Goal: Information Seeking & Learning: Find specific fact

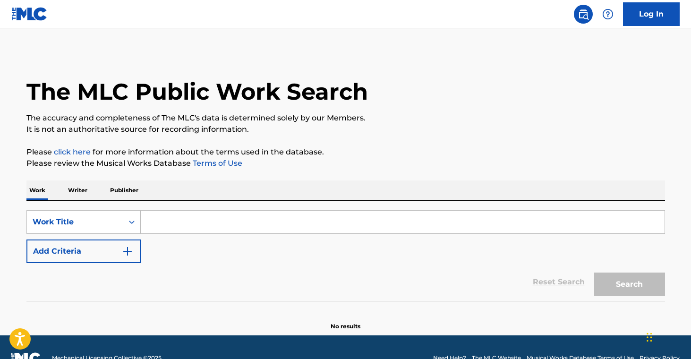
click at [118, 193] on p "Publisher" at bounding box center [124, 190] width 34 height 20
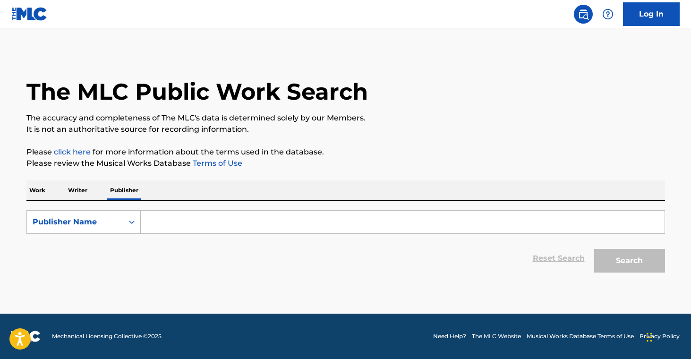
click at [181, 223] on input "Search Form" at bounding box center [403, 222] width 524 height 23
paste input "Four Jays Music Co"
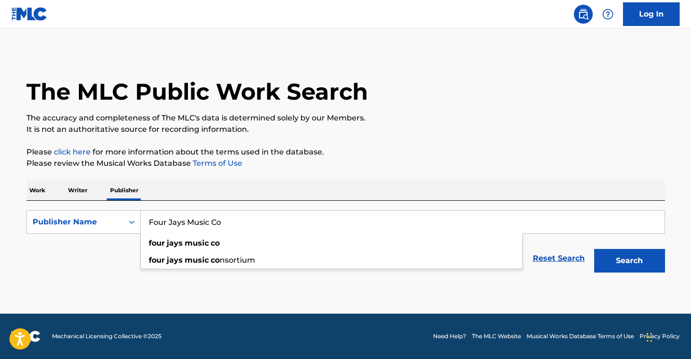
type input "Four Jays Music Co"
click at [632, 262] on button "Search" at bounding box center [629, 261] width 71 height 24
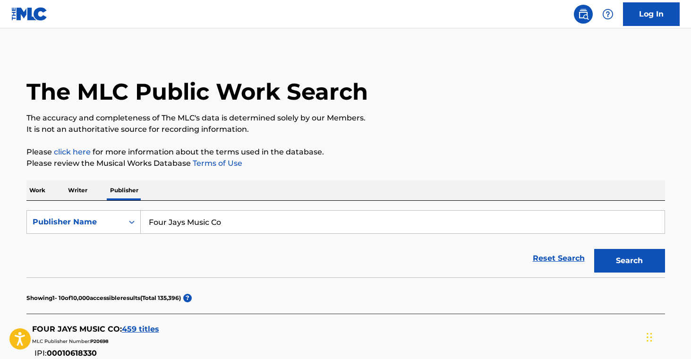
click at [134, 330] on span "459 titles" at bounding box center [140, 328] width 37 height 9
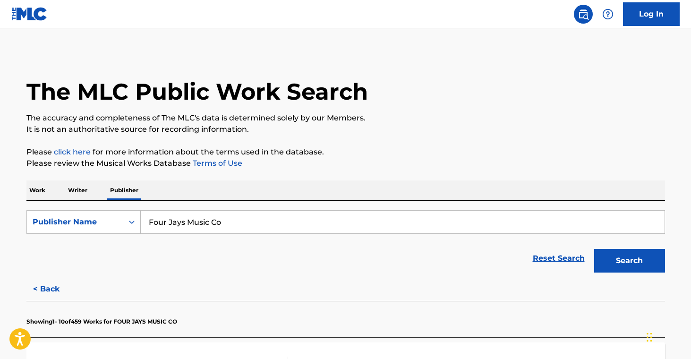
click at [379, 272] on div "Reset Search Search" at bounding box center [345, 258] width 638 height 38
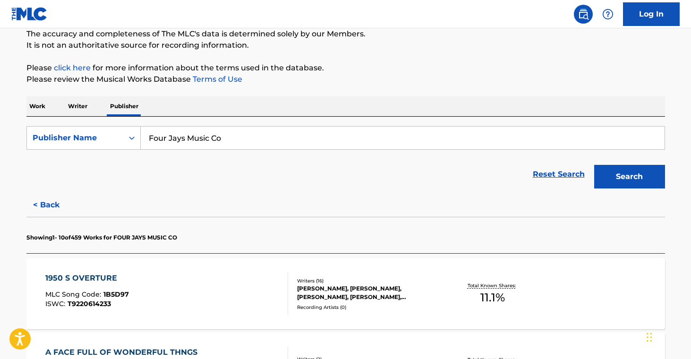
scroll to position [113, 0]
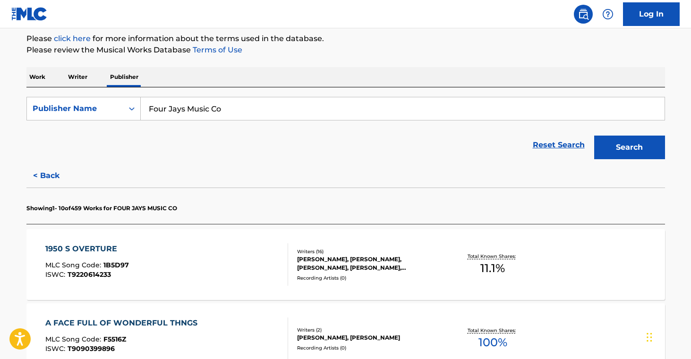
click at [382, 271] on div "[PERSON_NAME], [PERSON_NAME], [PERSON_NAME], [PERSON_NAME], [PERSON_NAME], [PER…" at bounding box center [368, 263] width 143 height 17
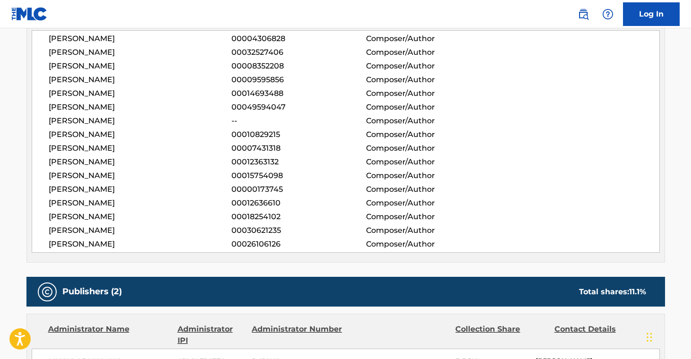
scroll to position [385, 0]
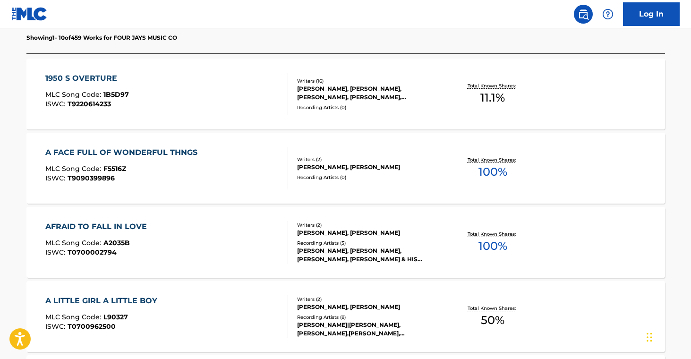
scroll to position [287, 0]
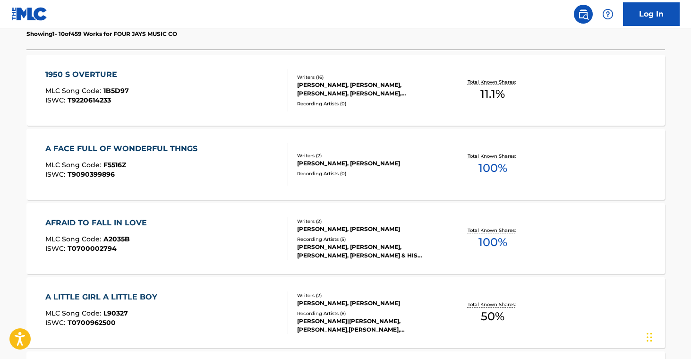
click at [387, 177] on div "A FACE FULL OF WONDERFUL THNGS MLC Song Code : F5516Z ISWC : T9090399896 Writer…" at bounding box center [345, 164] width 638 height 71
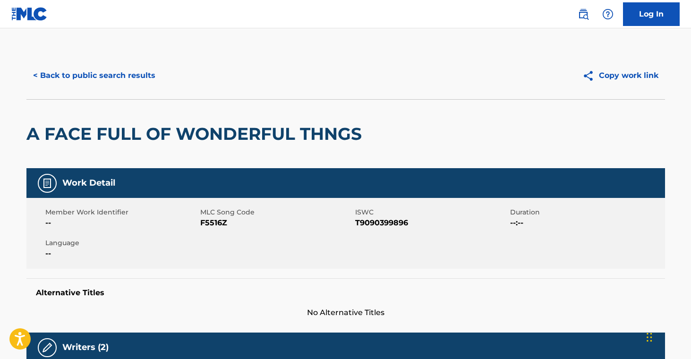
click at [131, 84] on button "< Back to public search results" at bounding box center [93, 76] width 135 height 24
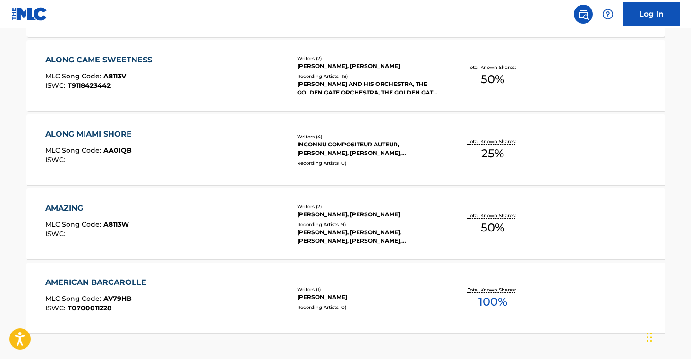
scroll to position [835, 0]
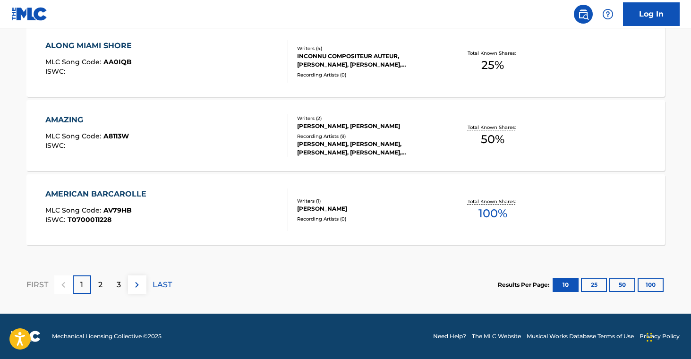
click at [358, 228] on div "AMERICAN BARCAROLLE MLC Song Code : AV79HB ISWC : T0700011228 Writers ( 1 ) [PE…" at bounding box center [345, 209] width 638 height 71
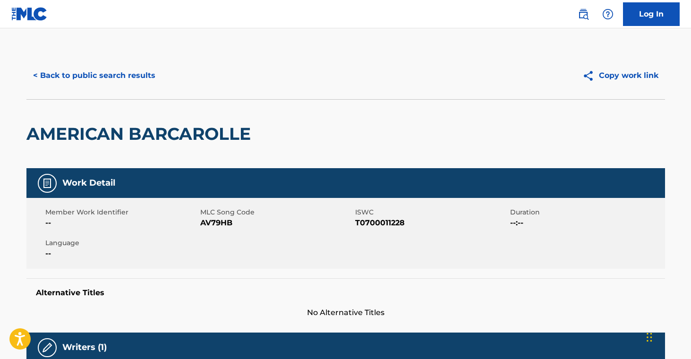
click at [120, 82] on button "< Back to public search results" at bounding box center [93, 76] width 135 height 24
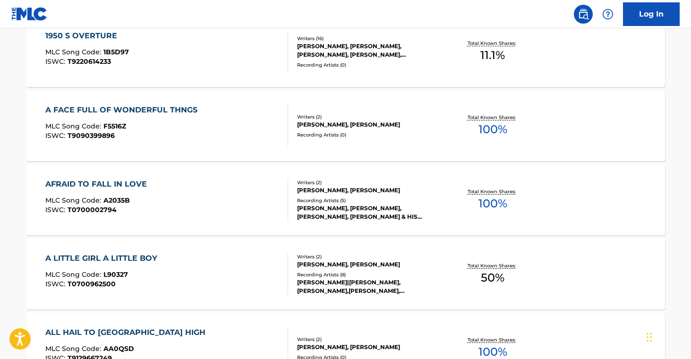
scroll to position [758, 0]
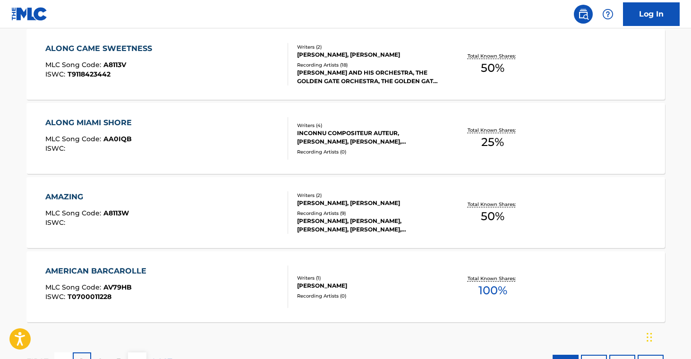
click at [355, 153] on div "Recording Artists ( 0 )" at bounding box center [368, 151] width 143 height 7
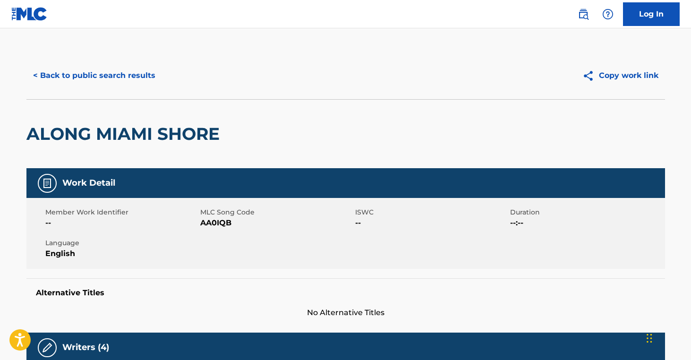
click at [135, 75] on button "< Back to public search results" at bounding box center [93, 76] width 135 height 24
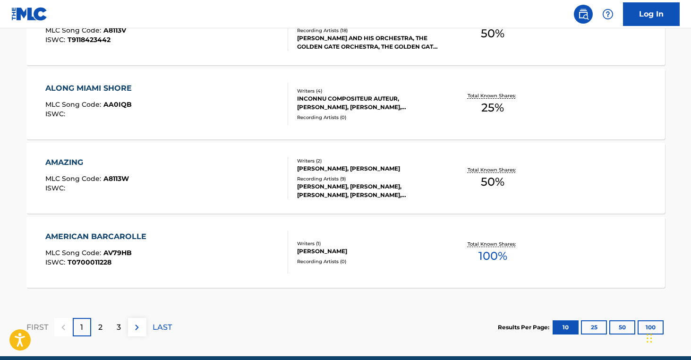
scroll to position [820, 0]
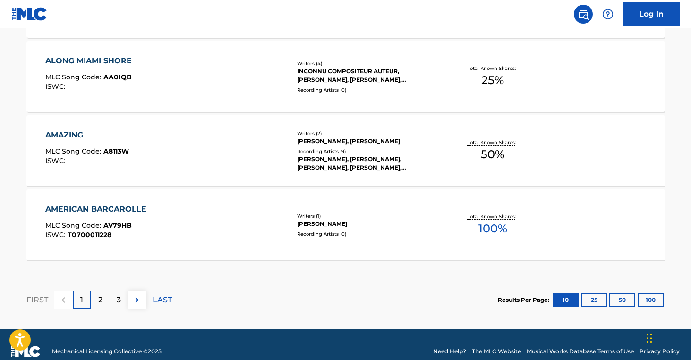
click at [652, 296] on button "100" at bounding box center [650, 300] width 26 height 14
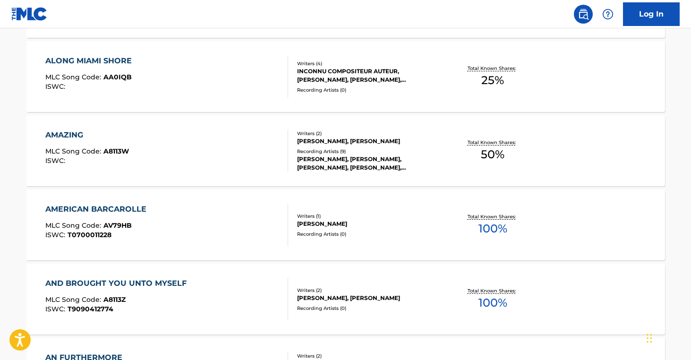
click at [354, 304] on div "Writers ( 2 ) [PERSON_NAME], [PERSON_NAME] Recording Artists ( 0 )" at bounding box center [364, 299] width 152 height 25
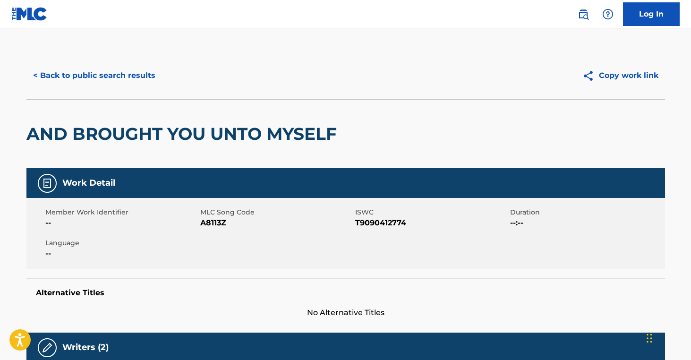
click at [96, 80] on button "< Back to public search results" at bounding box center [93, 76] width 135 height 24
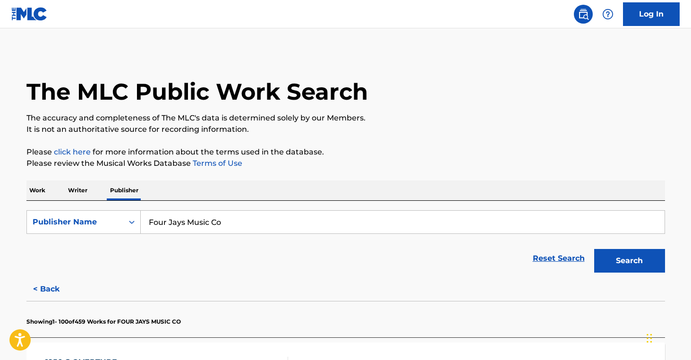
click at [54, 287] on button "< Back" at bounding box center [54, 289] width 57 height 24
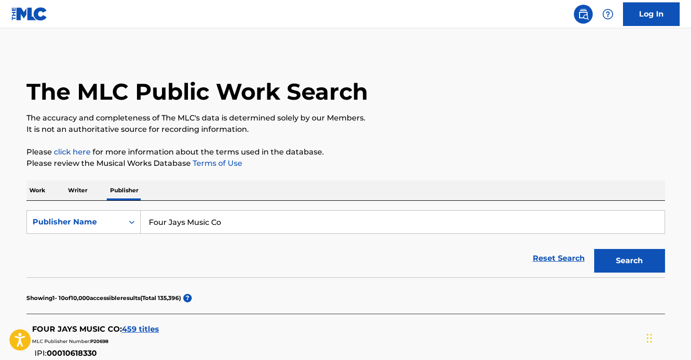
click at [210, 220] on input "Four Jays Music Co" at bounding box center [403, 222] width 524 height 23
paste input "RAK Publishing Ltd"
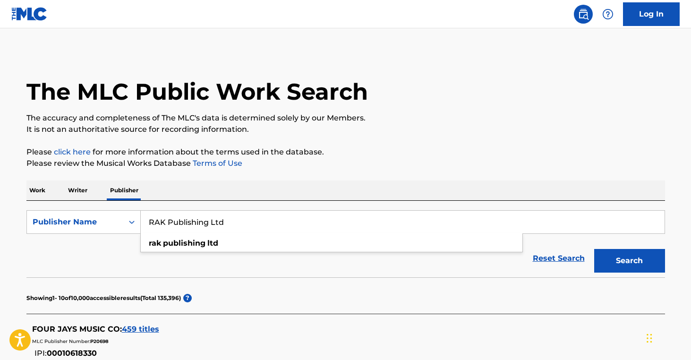
type input "RAK Publishing Ltd"
click at [612, 261] on button "Search" at bounding box center [629, 261] width 71 height 24
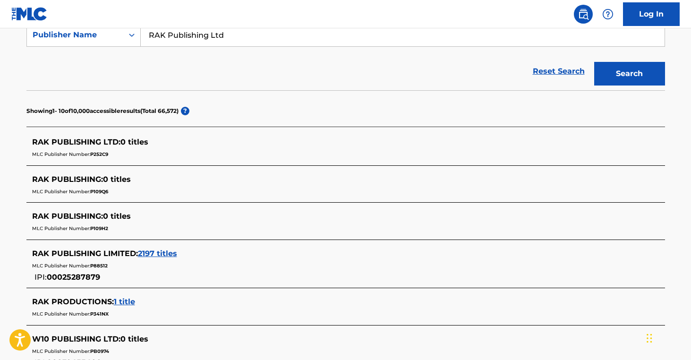
scroll to position [193, 0]
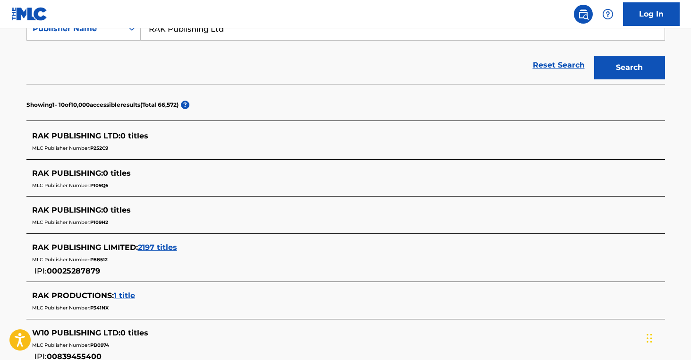
click at [163, 245] on span "2197 titles" at bounding box center [157, 247] width 39 height 9
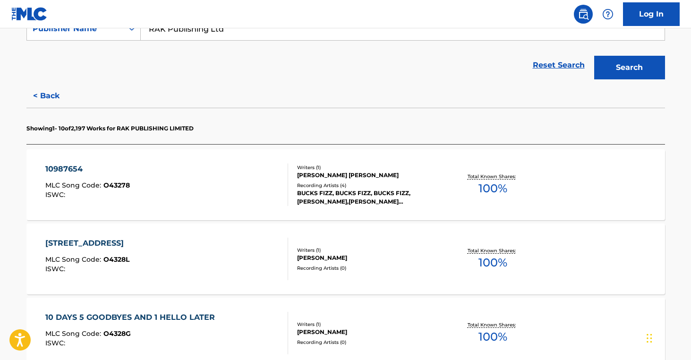
click at [234, 182] on div "10987654 MLC Song Code : O43278 ISWC :" at bounding box center [166, 184] width 243 height 42
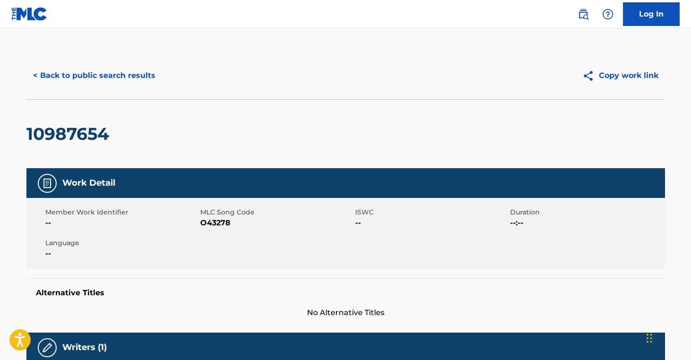
click at [109, 76] on button "< Back to public search results" at bounding box center [93, 76] width 135 height 24
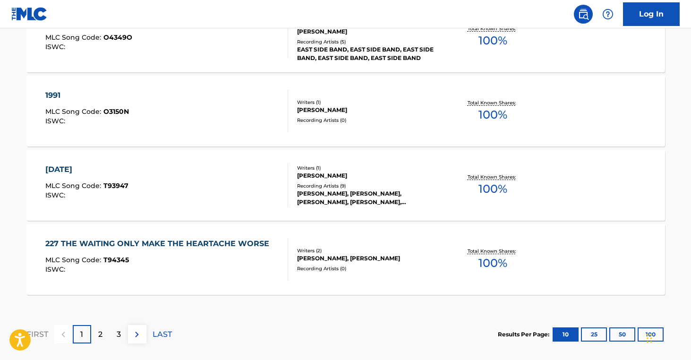
scroll to position [834, 0]
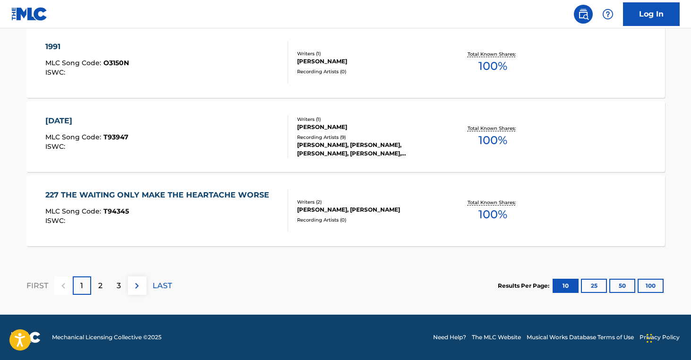
click at [364, 214] on div "Writers ( 2 ) [PERSON_NAME], [PERSON_NAME] Recording Artists ( 0 )" at bounding box center [364, 210] width 152 height 25
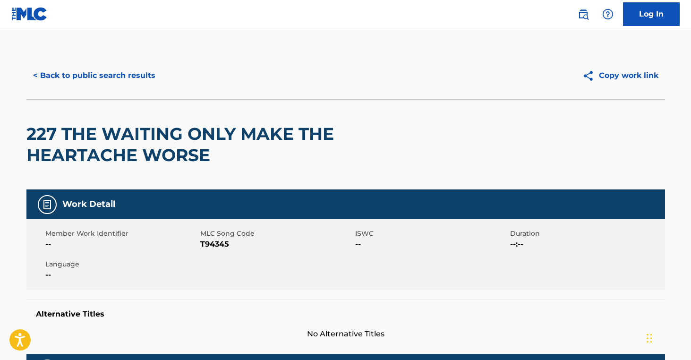
click at [141, 81] on button "< Back to public search results" at bounding box center [93, 76] width 135 height 24
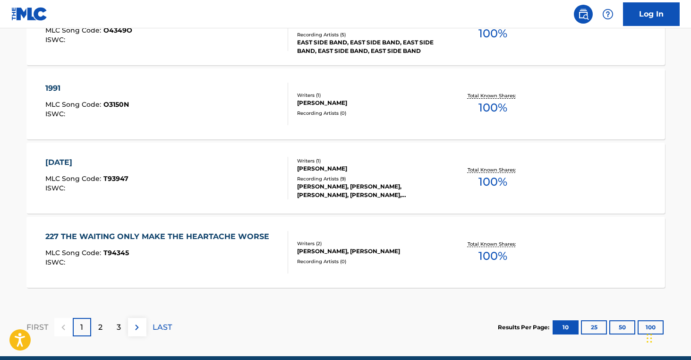
scroll to position [834, 0]
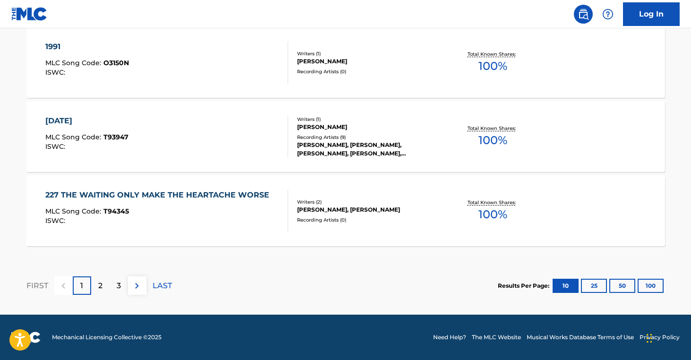
click at [649, 279] on button "100" at bounding box center [650, 286] width 26 height 14
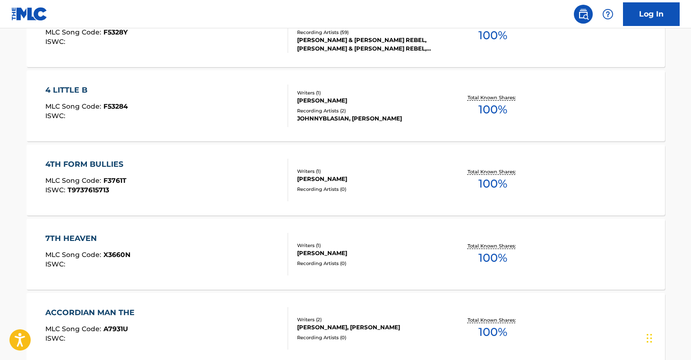
scroll to position [1207, 0]
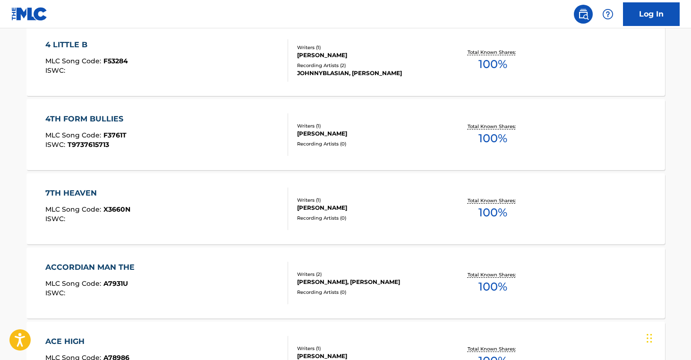
click at [386, 269] on div "ACCORDIAN MAN THE MLC Song Code : A7931U ISWC : Writers ( 2 ) [PERSON_NAME], [P…" at bounding box center [345, 282] width 638 height 71
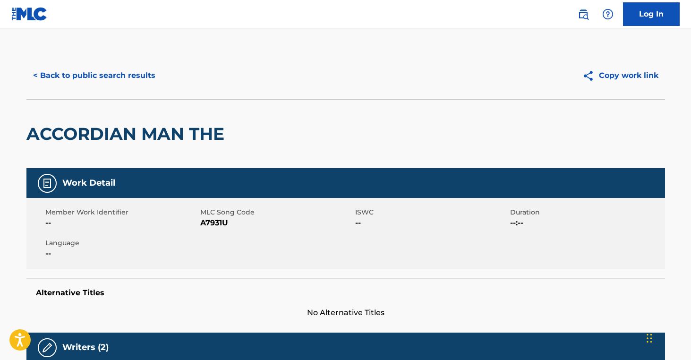
click at [114, 85] on button "< Back to public search results" at bounding box center [93, 76] width 135 height 24
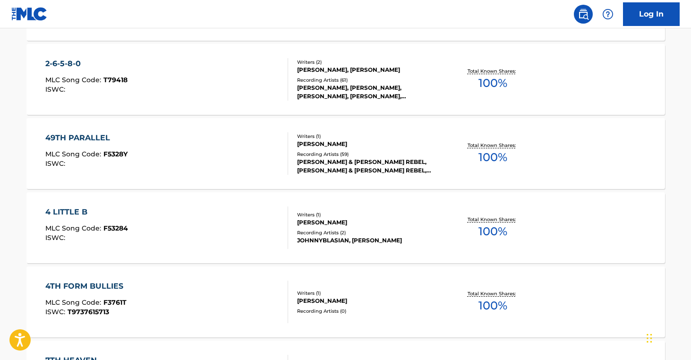
scroll to position [1039, 0]
click at [389, 280] on div "4TH FORM BULLIES MLC Song Code : F3761T ISWC : T9737615713 Writers ( 1 ) [PERSO…" at bounding box center [345, 301] width 638 height 71
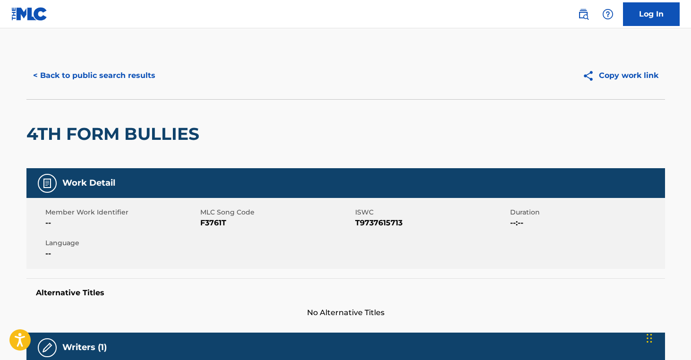
click at [129, 76] on button "< Back to public search results" at bounding box center [93, 76] width 135 height 24
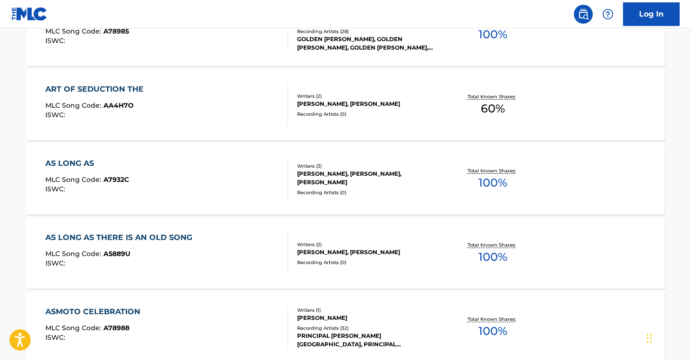
scroll to position [6721, 0]
click at [382, 264] on div "Recording Artists ( 0 )" at bounding box center [368, 261] width 143 height 7
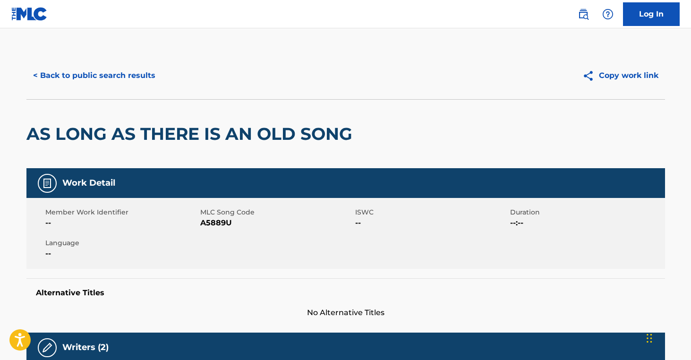
click at [132, 80] on button "< Back to public search results" at bounding box center [93, 76] width 135 height 24
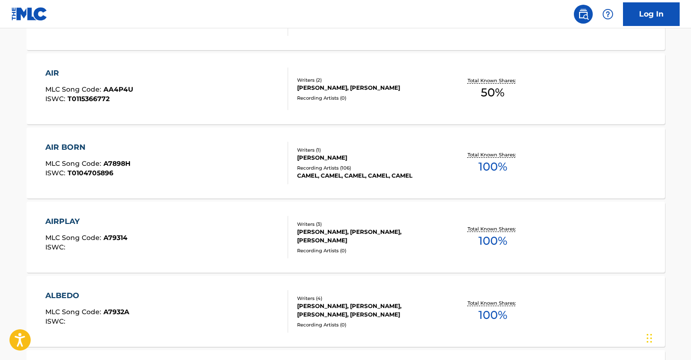
scroll to position [2691, 0]
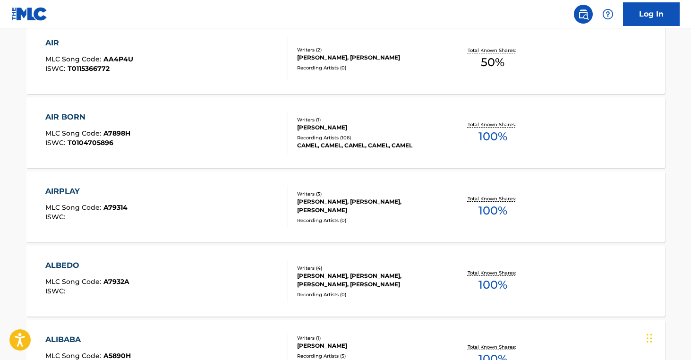
click at [380, 276] on div "[PERSON_NAME], [PERSON_NAME], [PERSON_NAME], [PERSON_NAME]" at bounding box center [368, 279] width 143 height 17
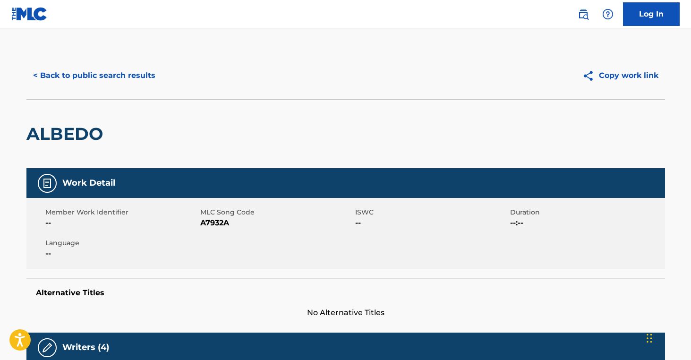
click at [101, 64] on button "< Back to public search results" at bounding box center [93, 76] width 135 height 24
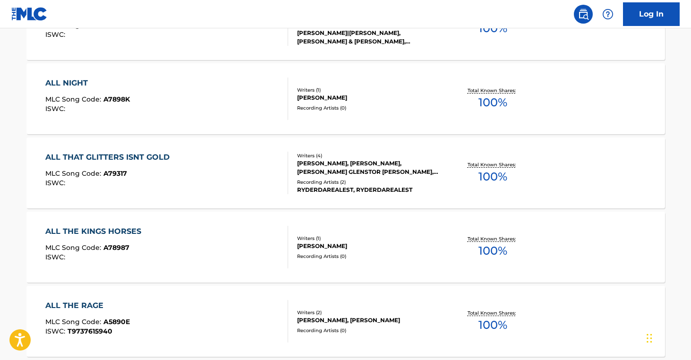
scroll to position [4306, 0]
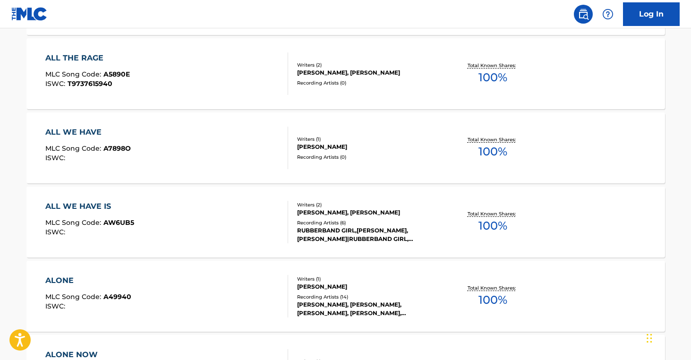
click at [208, 235] on div "ALL WE HAVE IS MLC Song Code : AW6UB5 ISWC :" at bounding box center [166, 222] width 243 height 42
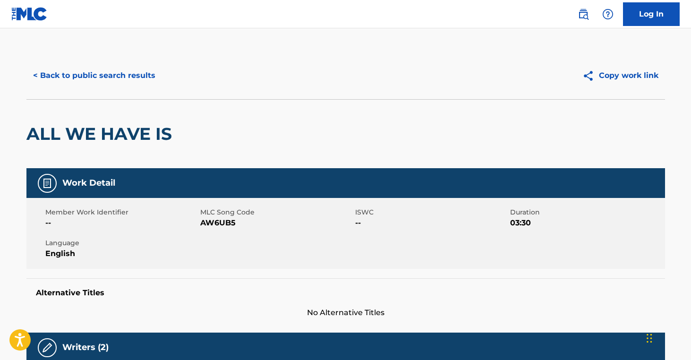
click at [99, 82] on button "< Back to public search results" at bounding box center [93, 76] width 135 height 24
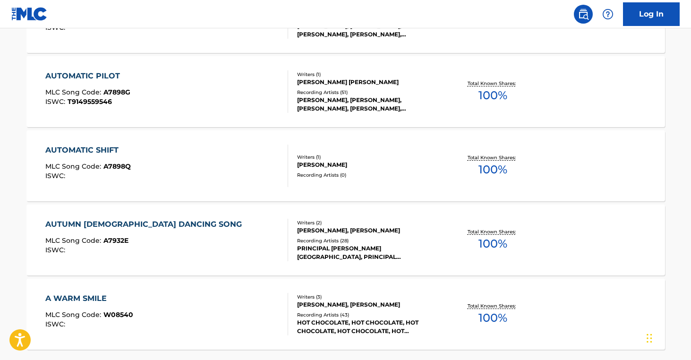
scroll to position [7504, 0]
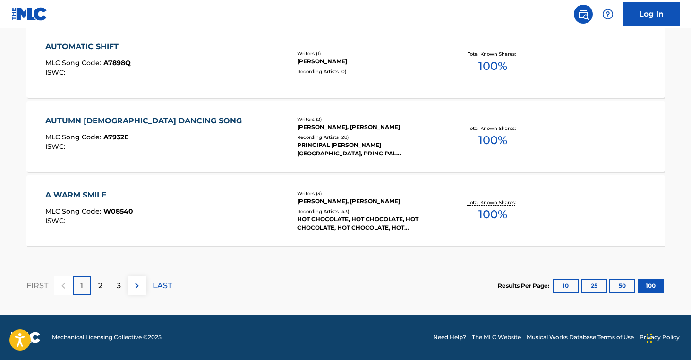
click at [158, 286] on p "LAST" at bounding box center [161, 285] width 19 height 11
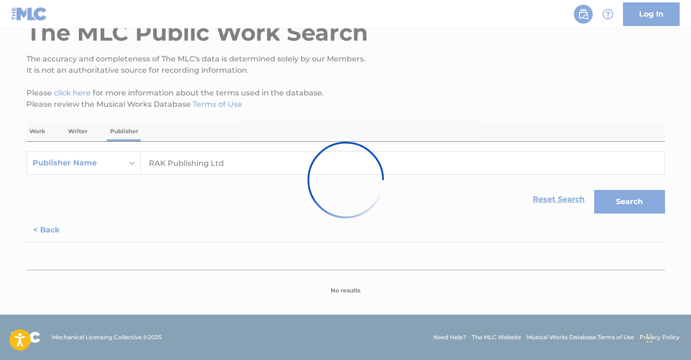
scroll to position [7282, 0]
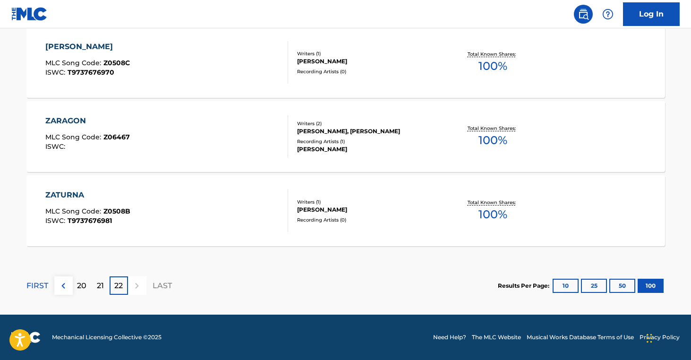
click at [146, 227] on div "ZATURNA MLC Song Code : Z0508B ISWC : T9737676981" at bounding box center [166, 210] width 243 height 42
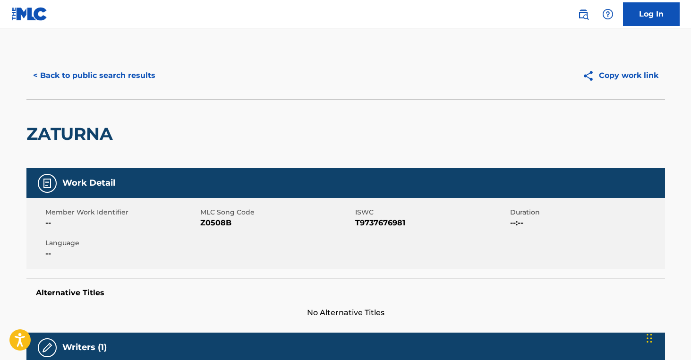
click at [80, 84] on button "< Back to public search results" at bounding box center [93, 76] width 135 height 24
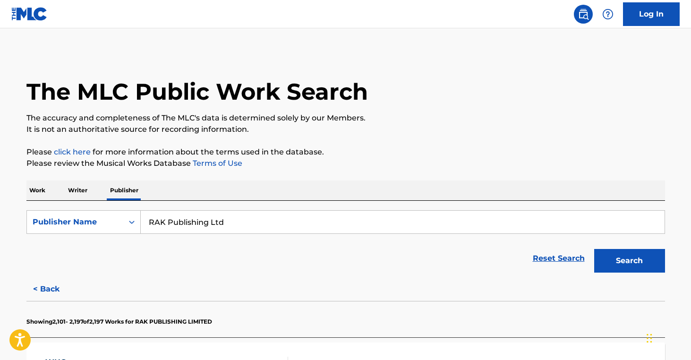
drag, startPoint x: 51, startPoint y: 288, endPoint x: 59, endPoint y: 290, distance: 8.1
click at [51, 288] on button "< Back" at bounding box center [54, 289] width 57 height 24
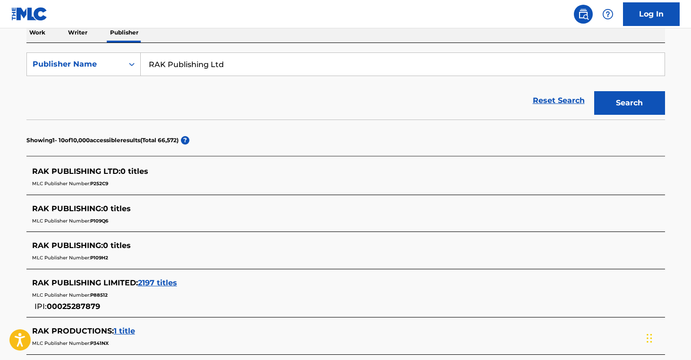
scroll to position [158, 0]
